Goal: Task Accomplishment & Management: Use online tool/utility

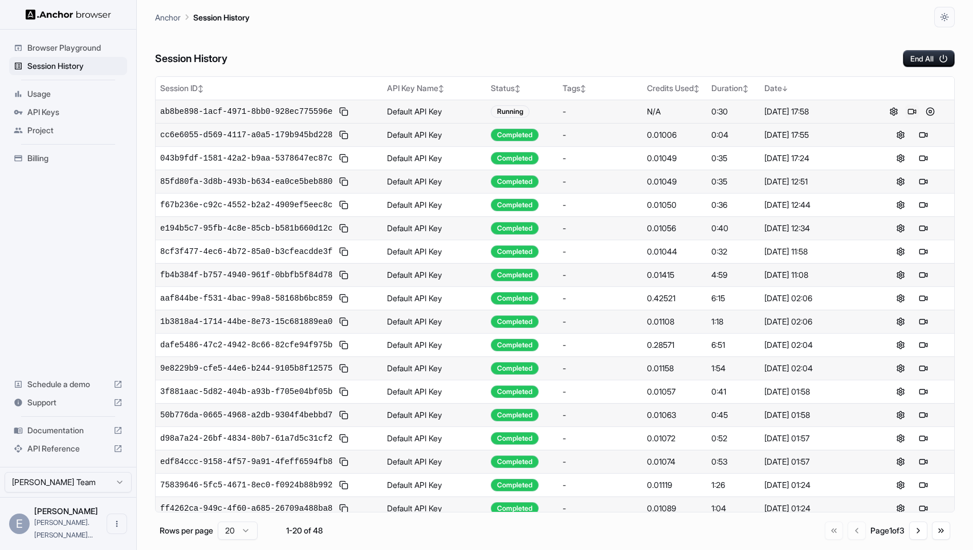
click at [913, 112] on button at bounding box center [912, 112] width 14 height 14
click at [926, 109] on button at bounding box center [923, 112] width 14 height 14
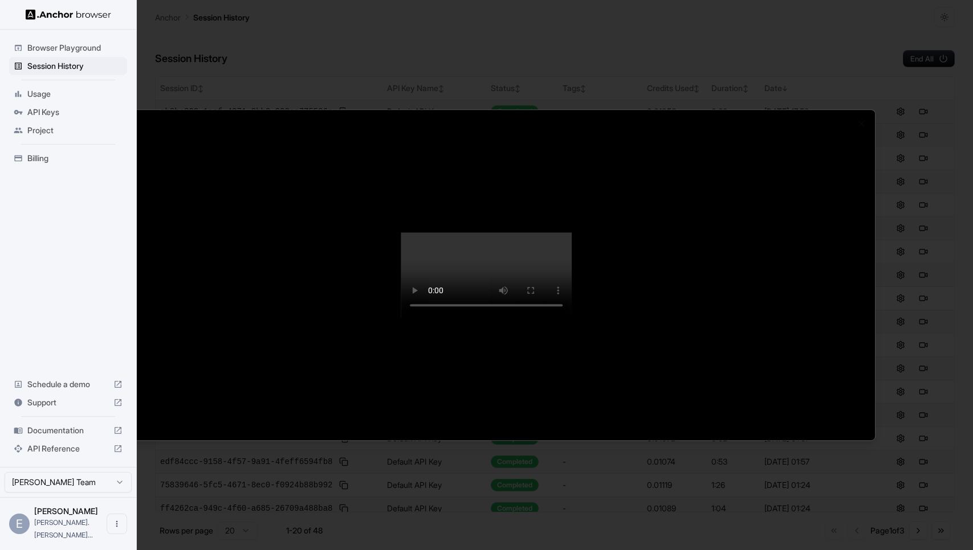
click at [938, 243] on div at bounding box center [486, 275] width 973 height 550
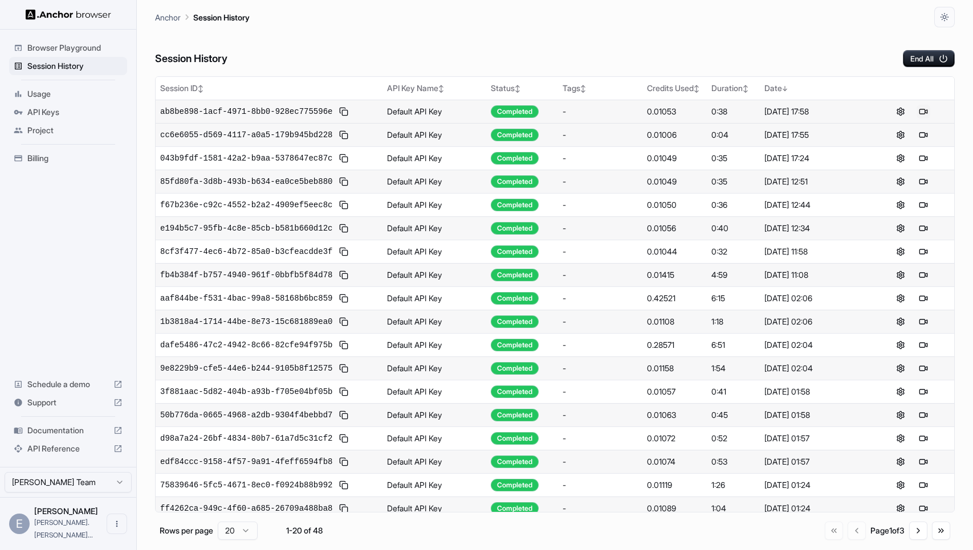
click at [928, 112] on button at bounding box center [923, 112] width 14 height 14
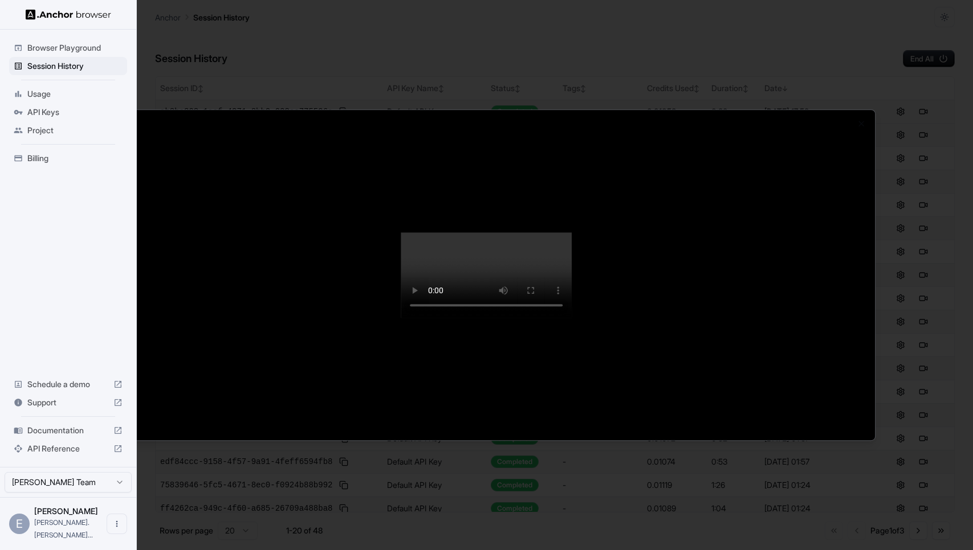
click at [899, 102] on div at bounding box center [486, 275] width 973 height 550
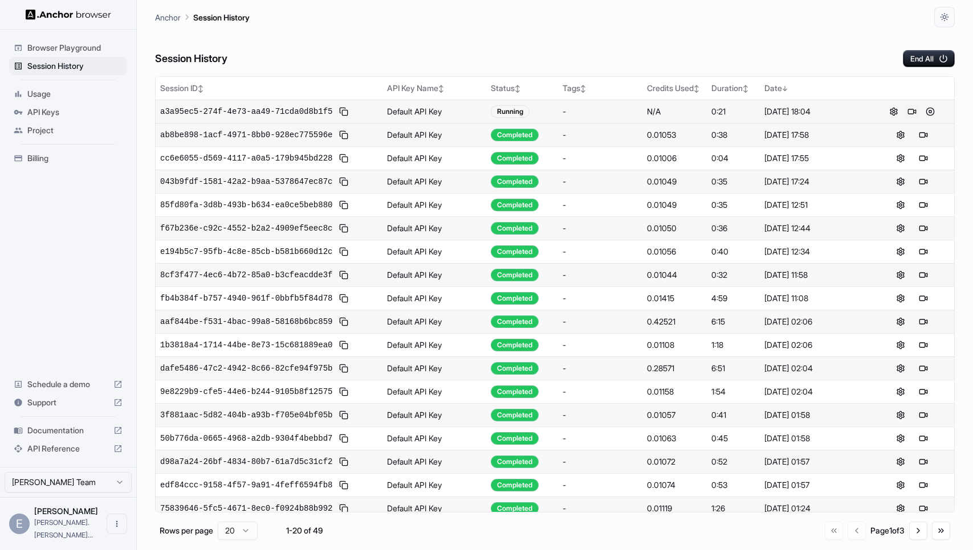
click at [911, 112] on button at bounding box center [912, 112] width 14 height 14
click at [923, 111] on button at bounding box center [923, 112] width 14 height 14
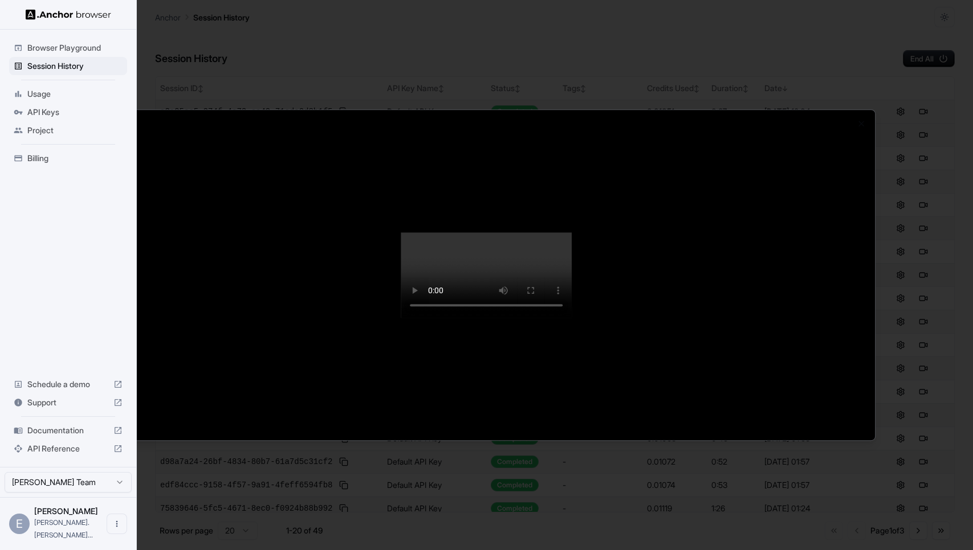
click at [845, 34] on div at bounding box center [486, 275] width 973 height 550
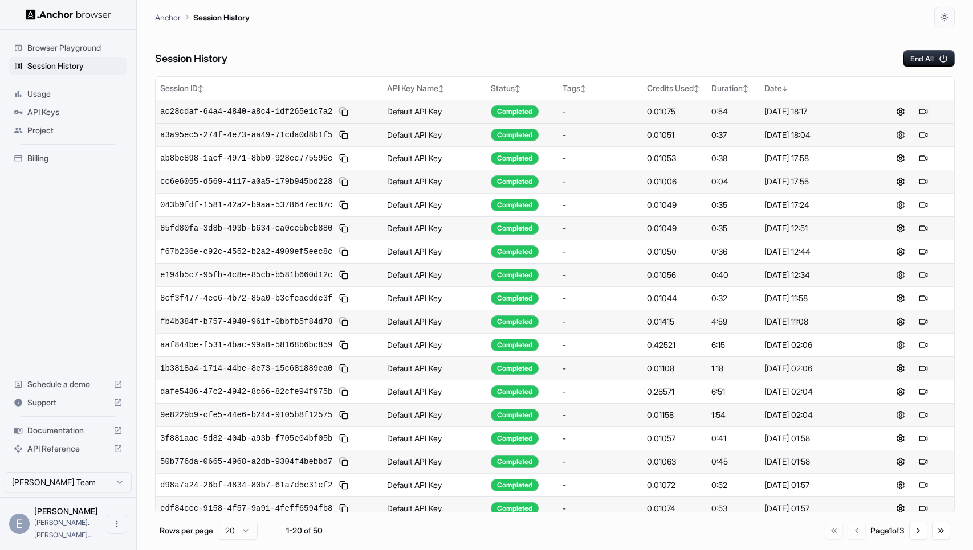
click at [921, 112] on button at bounding box center [923, 112] width 14 height 14
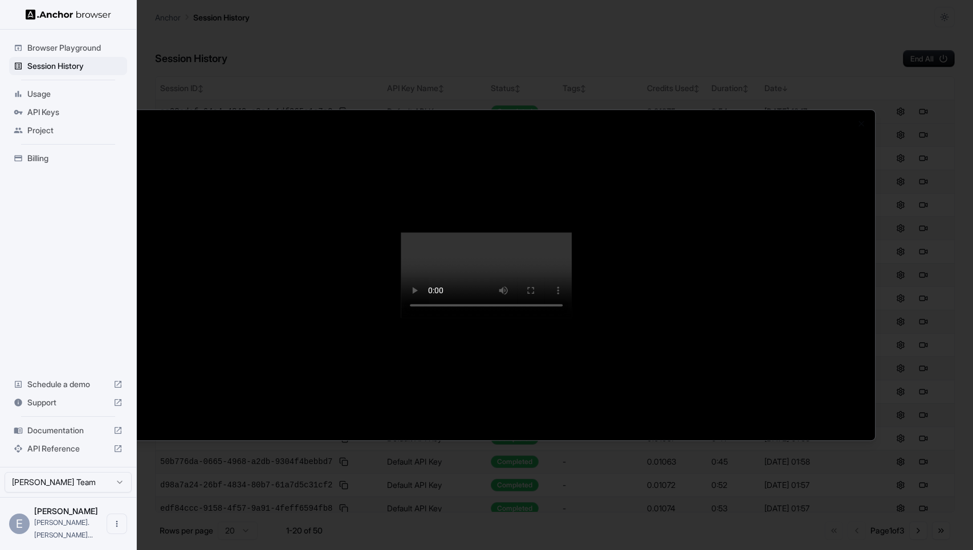
click at [912, 87] on div at bounding box center [486, 275] width 973 height 550
